Goal: Information Seeking & Learning: Learn about a topic

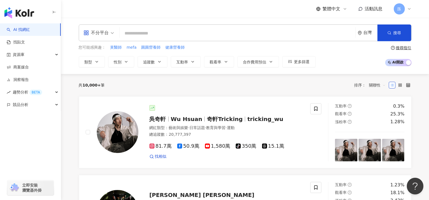
click at [177, 34] on input "search" at bounding box center [237, 33] width 231 height 11
paste input "*****"
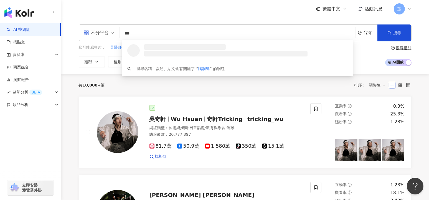
type input "**"
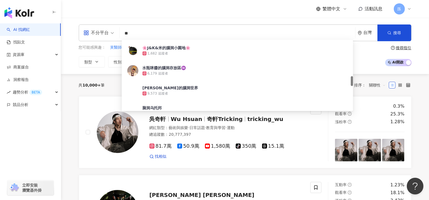
scroll to position [287, 0]
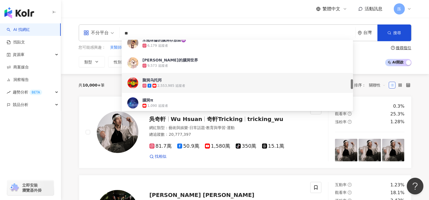
click at [177, 85] on div "2,553,985 追蹤者" at bounding box center [172, 85] width 28 height 5
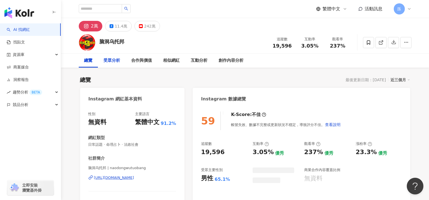
click at [113, 61] on div "受眾分析" at bounding box center [112, 60] width 17 height 7
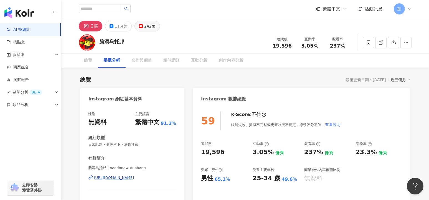
click at [142, 25] on button "242萬" at bounding box center [148, 26] width 26 height 11
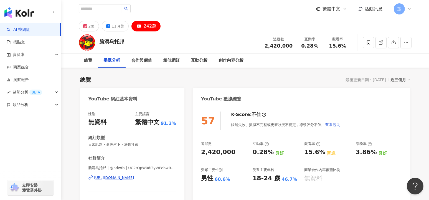
click at [115, 59] on div "受眾分析" at bounding box center [112, 60] width 17 height 7
click at [113, 60] on div "受眾分析" at bounding box center [112, 60] width 17 height 7
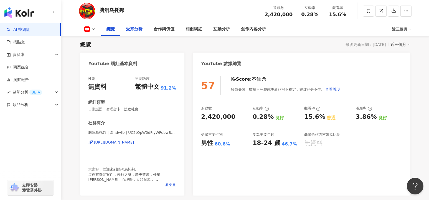
scroll to position [9, 0]
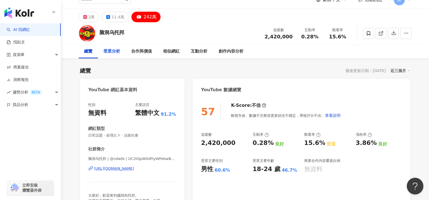
click at [119, 54] on div "受眾分析" at bounding box center [112, 51] width 17 height 7
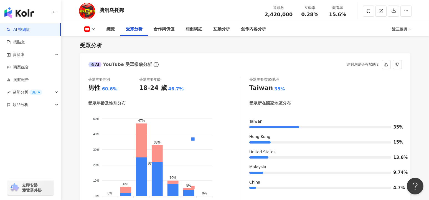
click at [146, 89] on div "18-24 歲" at bounding box center [153, 88] width 28 height 9
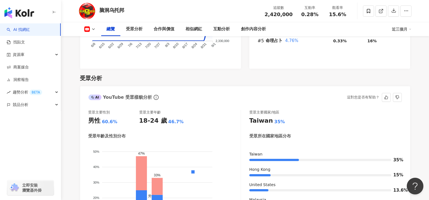
scroll to position [440, 0]
